Goal: Task Accomplishment & Management: Manage account settings

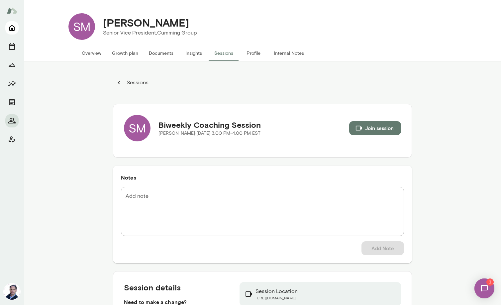
click at [11, 31] on icon "Home" at bounding box center [12, 28] width 8 height 8
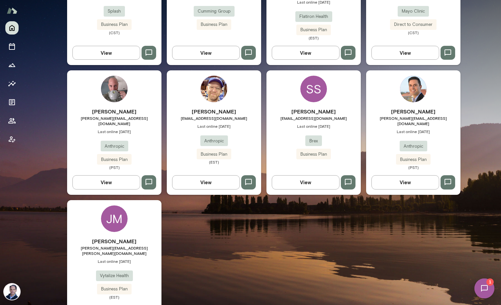
scroll to position [268, 0]
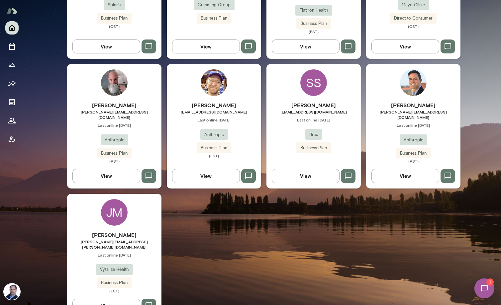
click at [131, 101] on h6 "[PERSON_NAME]" at bounding box center [114, 105] width 94 height 8
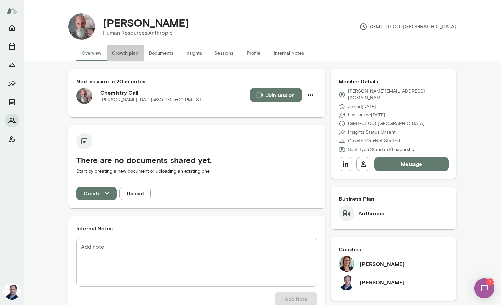
click at [127, 53] on button "Growth plan" at bounding box center [125, 53] width 37 height 16
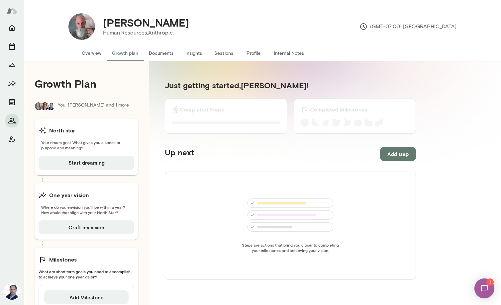
click at [92, 50] on button "Overview" at bounding box center [91, 53] width 30 height 16
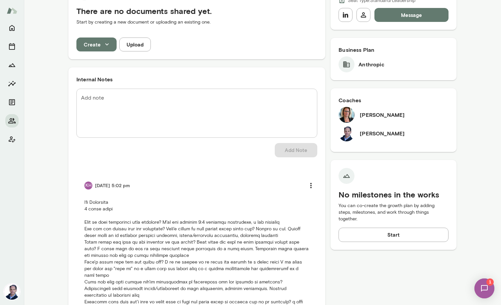
scroll to position [199, 0]
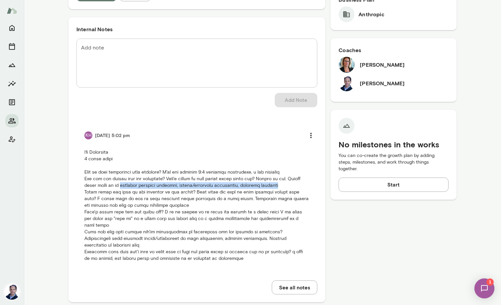
drag, startPoint x: 124, startPoint y: 186, endPoint x: 278, endPoint y: 187, distance: 154.8
click at [278, 187] on p at bounding box center [196, 205] width 225 height 113
copy p "juggling multiple projects, family/caretaker challenges, imposter syndrome"
click at [187, 200] on p at bounding box center [196, 205] width 225 height 113
click at [143, 199] on p at bounding box center [196, 205] width 225 height 113
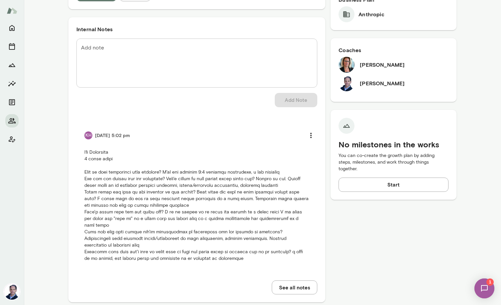
drag, startPoint x: 85, startPoint y: 198, endPoint x: 195, endPoint y: 198, distance: 110.0
click at [195, 198] on p at bounding box center [196, 205] width 225 height 113
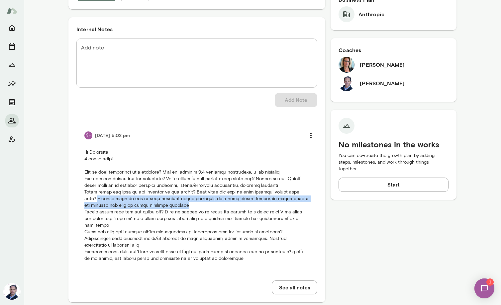
drag, startPoint x: 160, startPoint y: 204, endPoint x: 84, endPoint y: 197, distance: 76.3
click at [83, 197] on li "KH [DATE] 5:02 pm" at bounding box center [196, 195] width 241 height 149
copy p "I would like to see my self promoted while operating at a high level. Increased…"
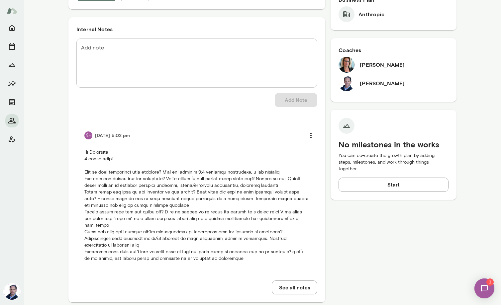
click at [199, 231] on p at bounding box center [196, 205] width 225 height 113
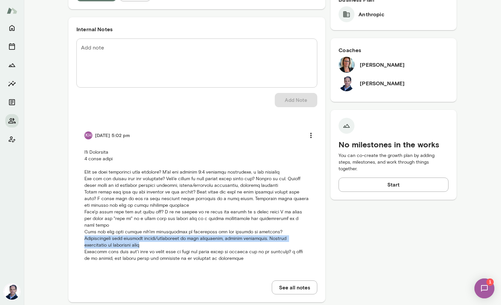
drag, startPoint x: 278, startPoint y: 225, endPoint x: 309, endPoint y: 233, distance: 31.6
click at [309, 233] on p at bounding box center [196, 205] width 225 height 113
copy p "Transitioning from actively hiring/recruiting to more leadership, project manag…"
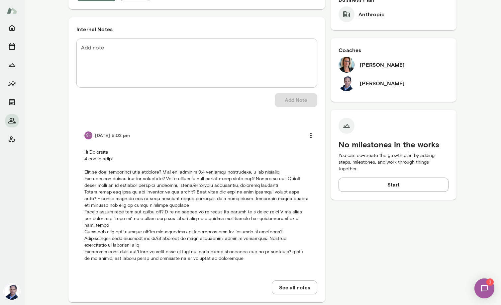
click at [286, 244] on p at bounding box center [196, 205] width 225 height 113
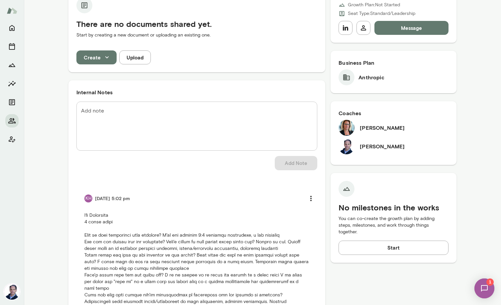
scroll to position [0, 0]
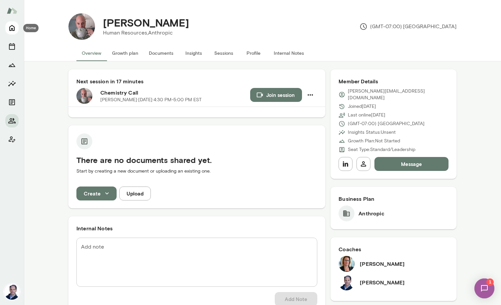
click at [11, 28] on icon "Home" at bounding box center [12, 28] width 8 height 8
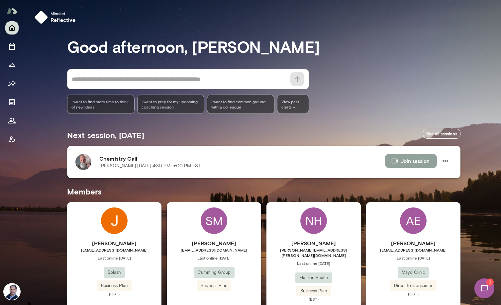
click at [417, 157] on button "Join session" at bounding box center [411, 161] width 52 height 14
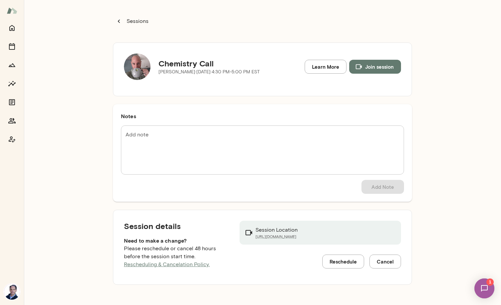
click at [115, 19] on icon "button" at bounding box center [118, 21] width 7 height 7
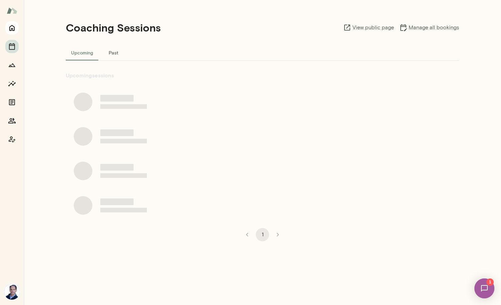
click at [9, 29] on icon "Home" at bounding box center [12, 28] width 8 height 8
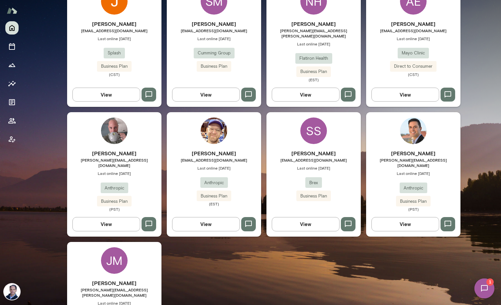
scroll to position [220, 0]
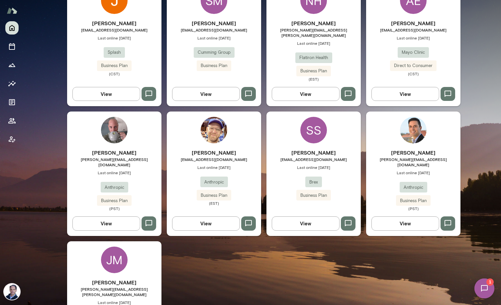
click at [145, 157] on span "[PERSON_NAME][EMAIL_ADDRESS][DOMAIN_NAME]" at bounding box center [114, 162] width 94 height 11
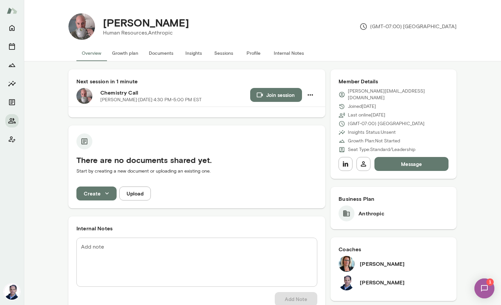
click at [161, 52] on button "Documents" at bounding box center [161, 53] width 35 height 16
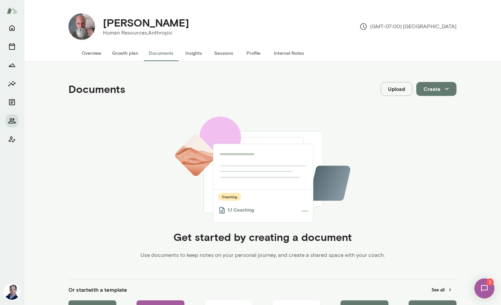
click at [124, 57] on button "Growth plan" at bounding box center [125, 53] width 37 height 16
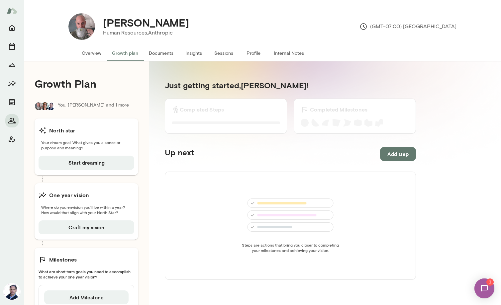
click at [93, 51] on button "Overview" at bounding box center [91, 53] width 30 height 16
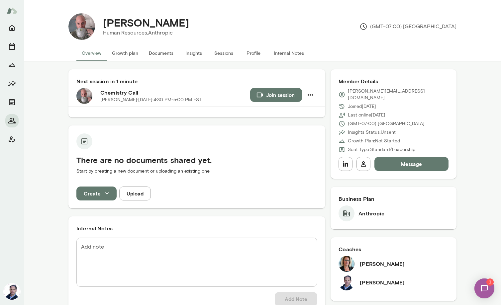
scroll to position [199, 0]
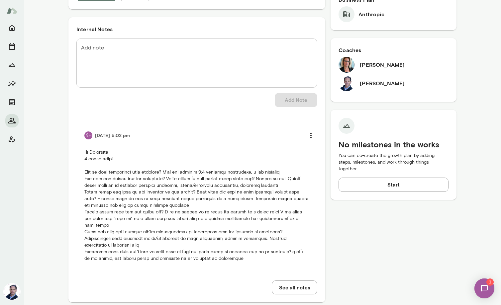
click at [126, 251] on li "KH [DATE] 5:02 pm" at bounding box center [196, 195] width 241 height 149
drag, startPoint x: 285, startPoint y: 240, endPoint x: 231, endPoint y: 243, distance: 54.3
click at [231, 243] on p at bounding box center [196, 205] width 225 height 113
copy p "i tend to be direct, not suffer fools and pragmatic in my approach to situations"
